Goal: Task Accomplishment & Management: Manage account settings

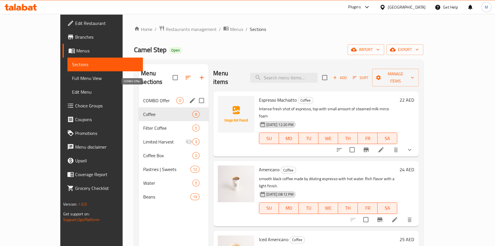
click at [143, 97] on span "COMBO Offer" at bounding box center [159, 100] width 33 height 7
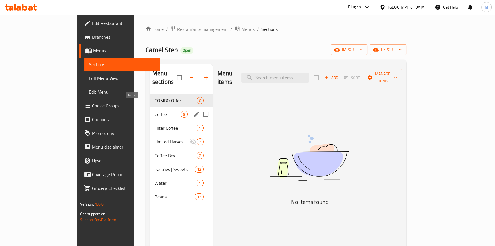
click at [155, 111] on span "Coffee" at bounding box center [168, 114] width 26 height 7
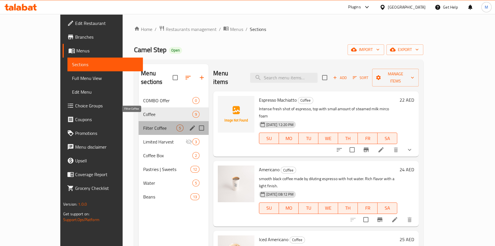
click at [143, 124] on span "Filter Coffee" at bounding box center [159, 127] width 33 height 7
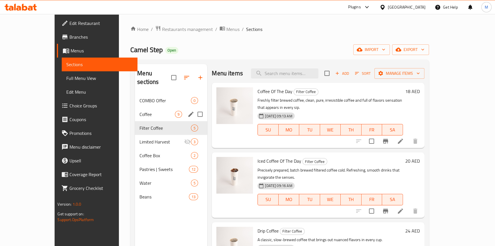
click at [140, 111] on span "Coffee" at bounding box center [157, 114] width 35 height 7
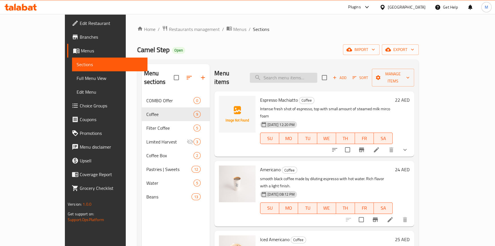
click at [289, 73] on input "search" at bounding box center [283, 78] width 67 height 10
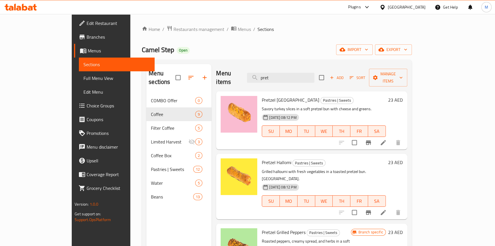
type input "pret"
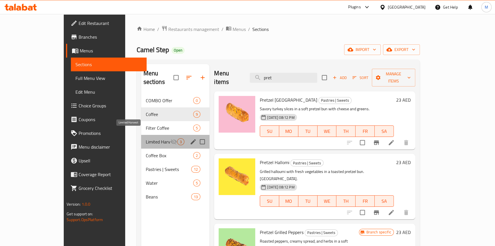
click at [146, 138] on span "Limited Harvest" at bounding box center [158, 141] width 25 height 7
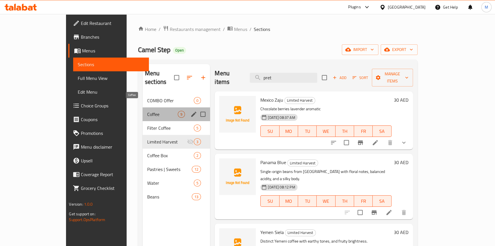
click at [147, 111] on span "Coffee" at bounding box center [162, 114] width 31 height 7
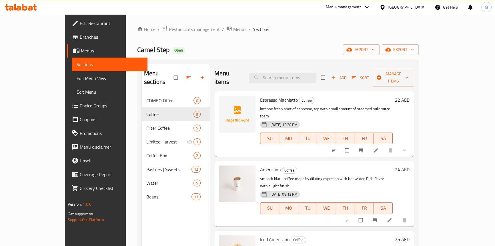
click at [77, 80] on span "Full Menu View" at bounding box center [110, 78] width 66 height 7
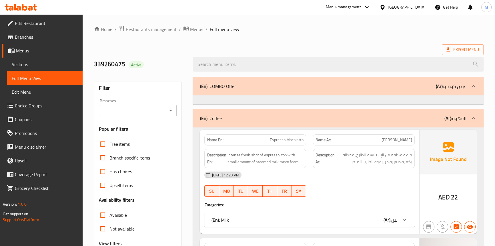
click at [34, 104] on span "Choice Groups" at bounding box center [46, 105] width 63 height 7
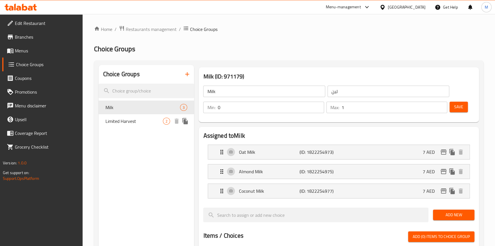
click at [129, 122] on span "Limited Harvest" at bounding box center [135, 121] width 58 height 7
type input "Limited Harvest"
type input "حصاد محدود"
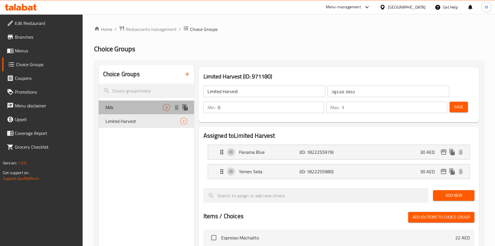
click at [121, 104] on span "Milk" at bounding box center [135, 107] width 58 height 7
type input "Milk"
type input "لبن"
